Goal: Information Seeking & Learning: Learn about a topic

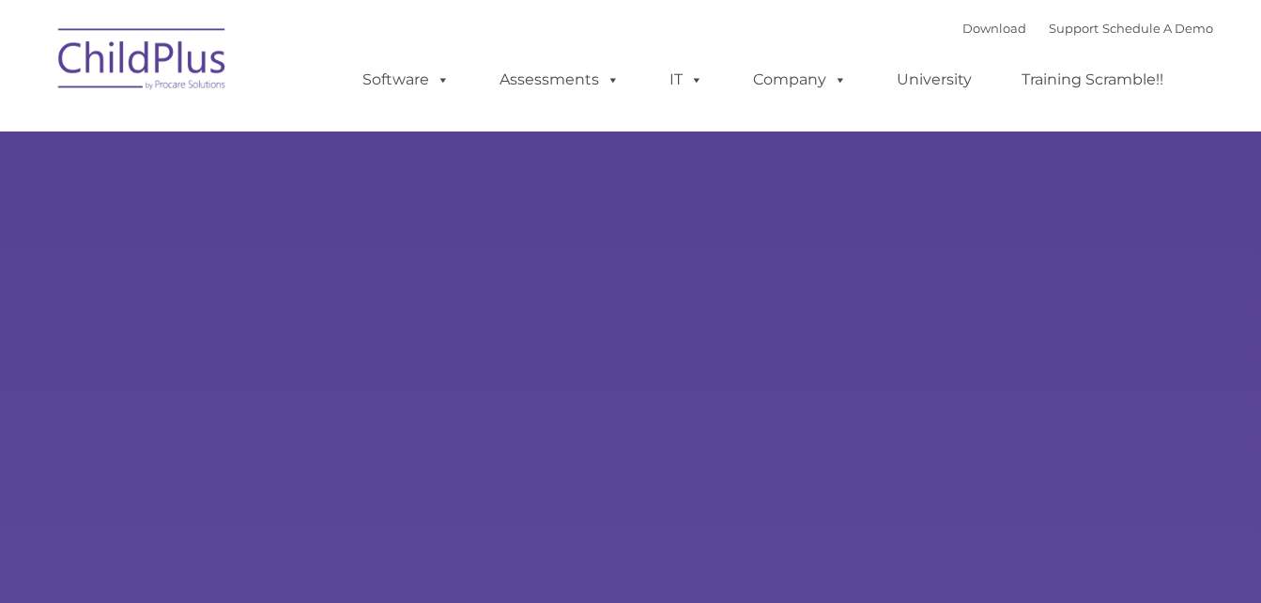
type input ""
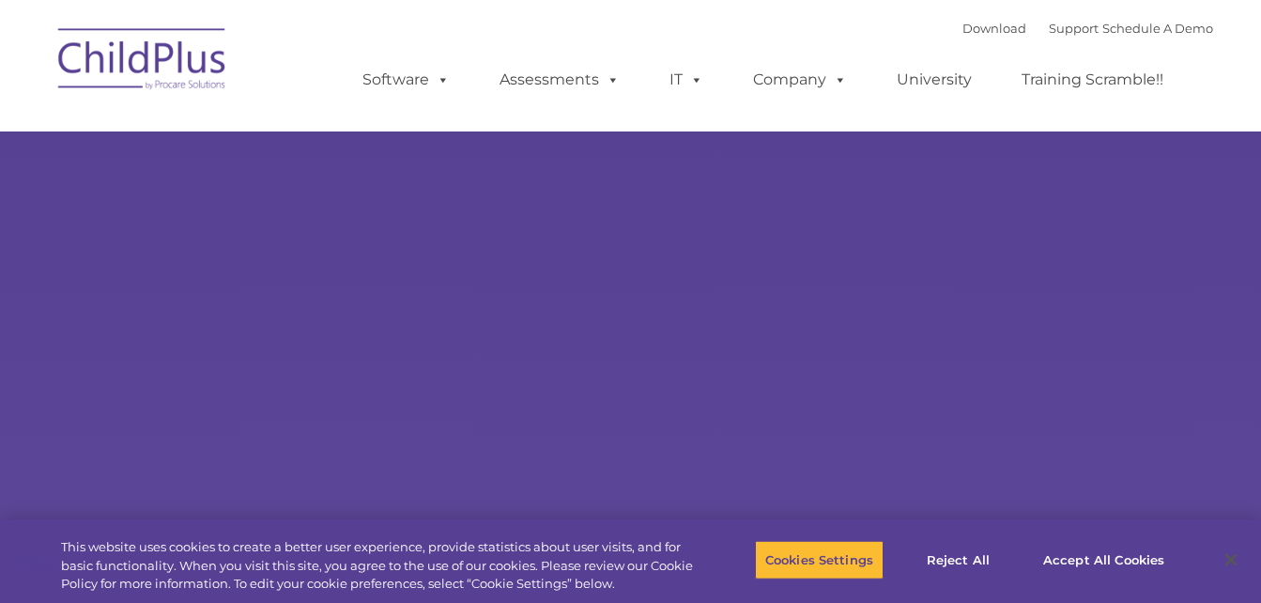
select select "MEDIUM"
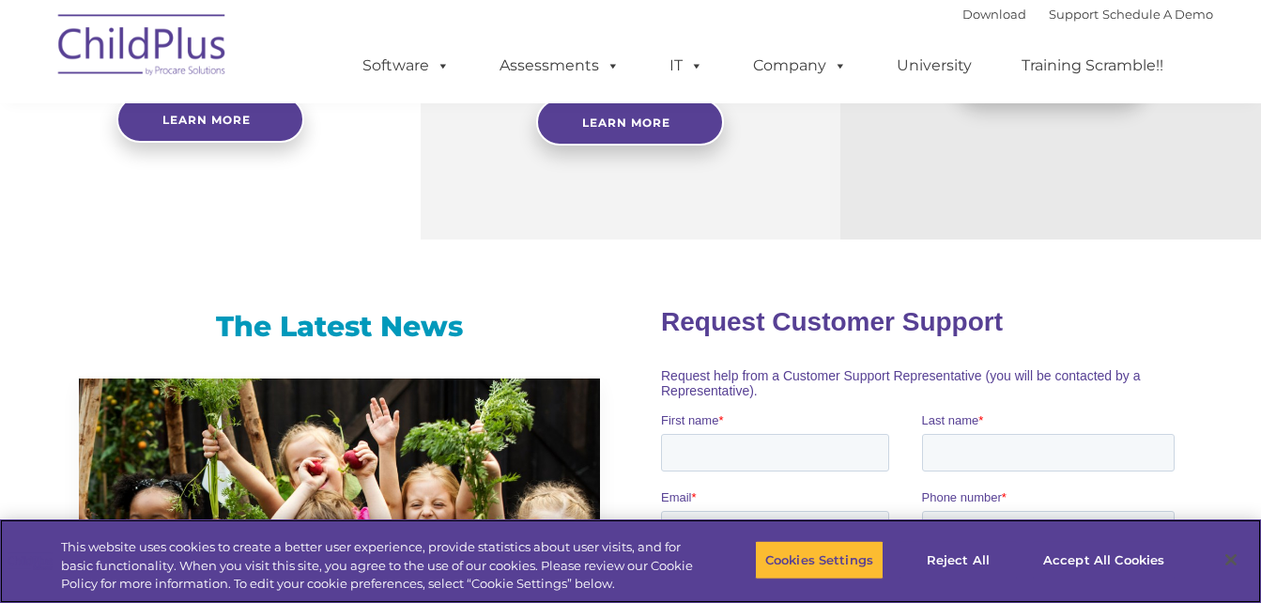
scroll to position [941, 0]
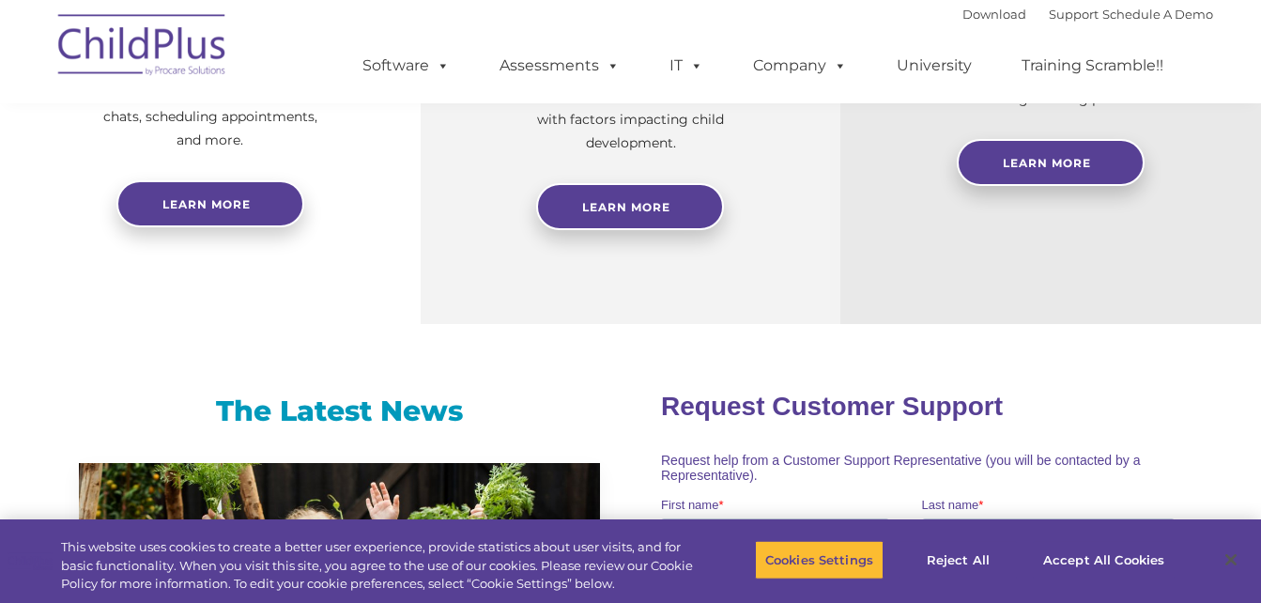
drag, startPoint x: 1233, startPoint y: 260, endPoint x: 1236, endPoint y: 164, distance: 95.8
click at [1236, 164] on div "Free Regional Meetings Not using ChildPlus? These are a great opportunity to ne…" at bounding box center [1050, 58] width 421 height 532
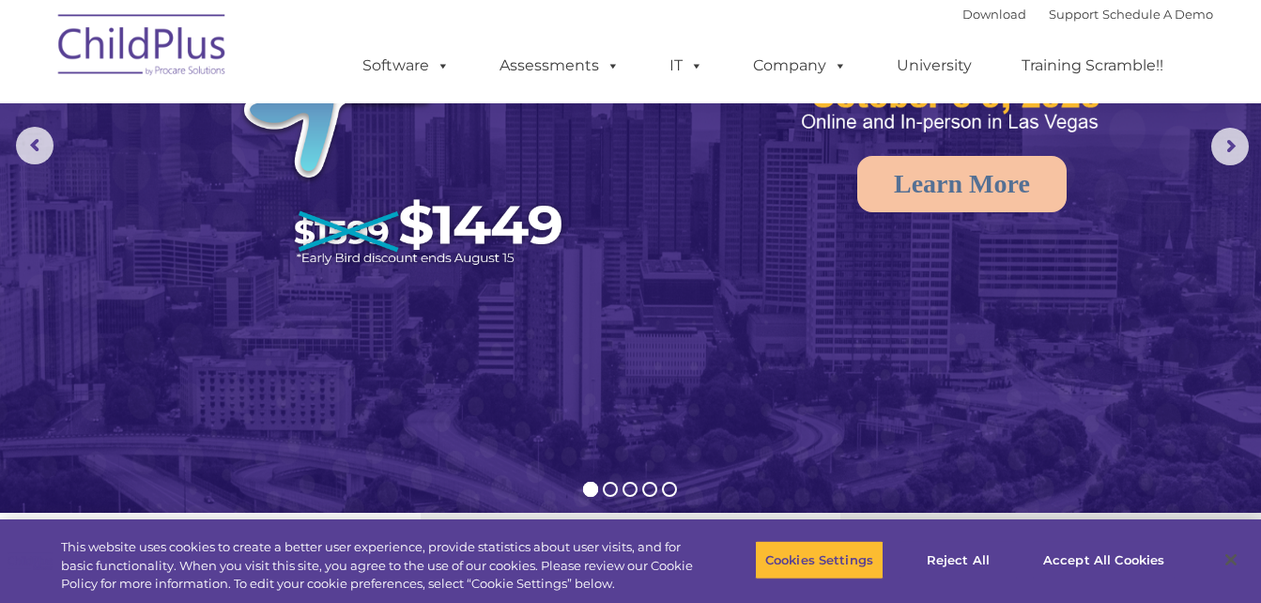
scroll to position [0, 0]
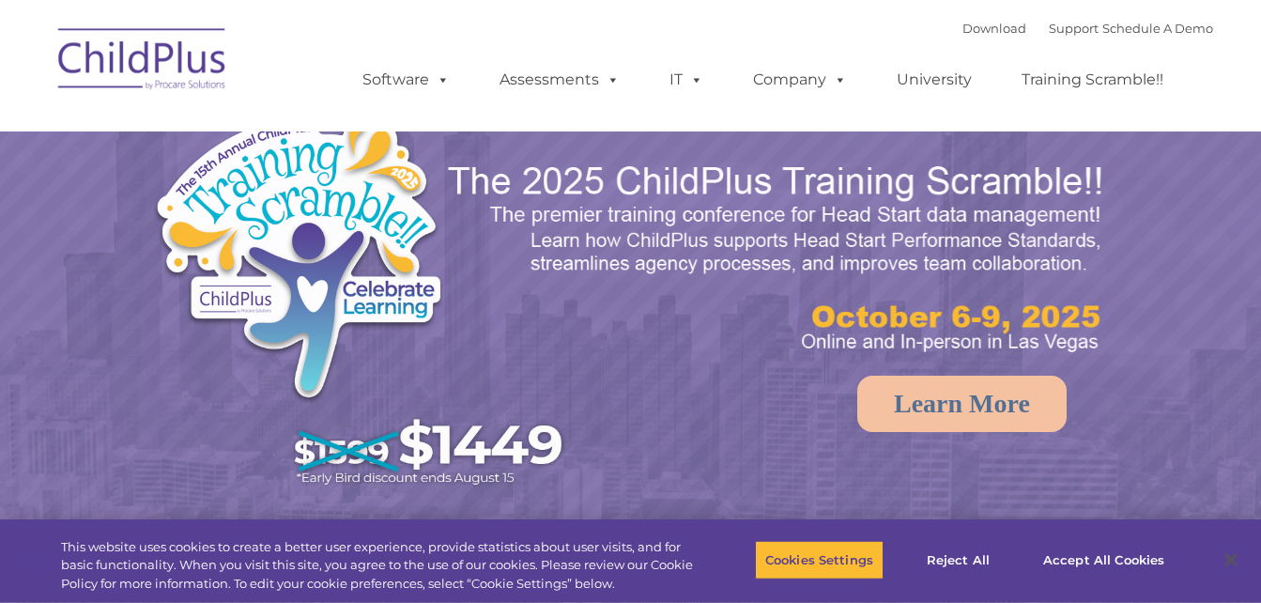
select select "MEDIUM"
